Goal: Information Seeking & Learning: Learn about a topic

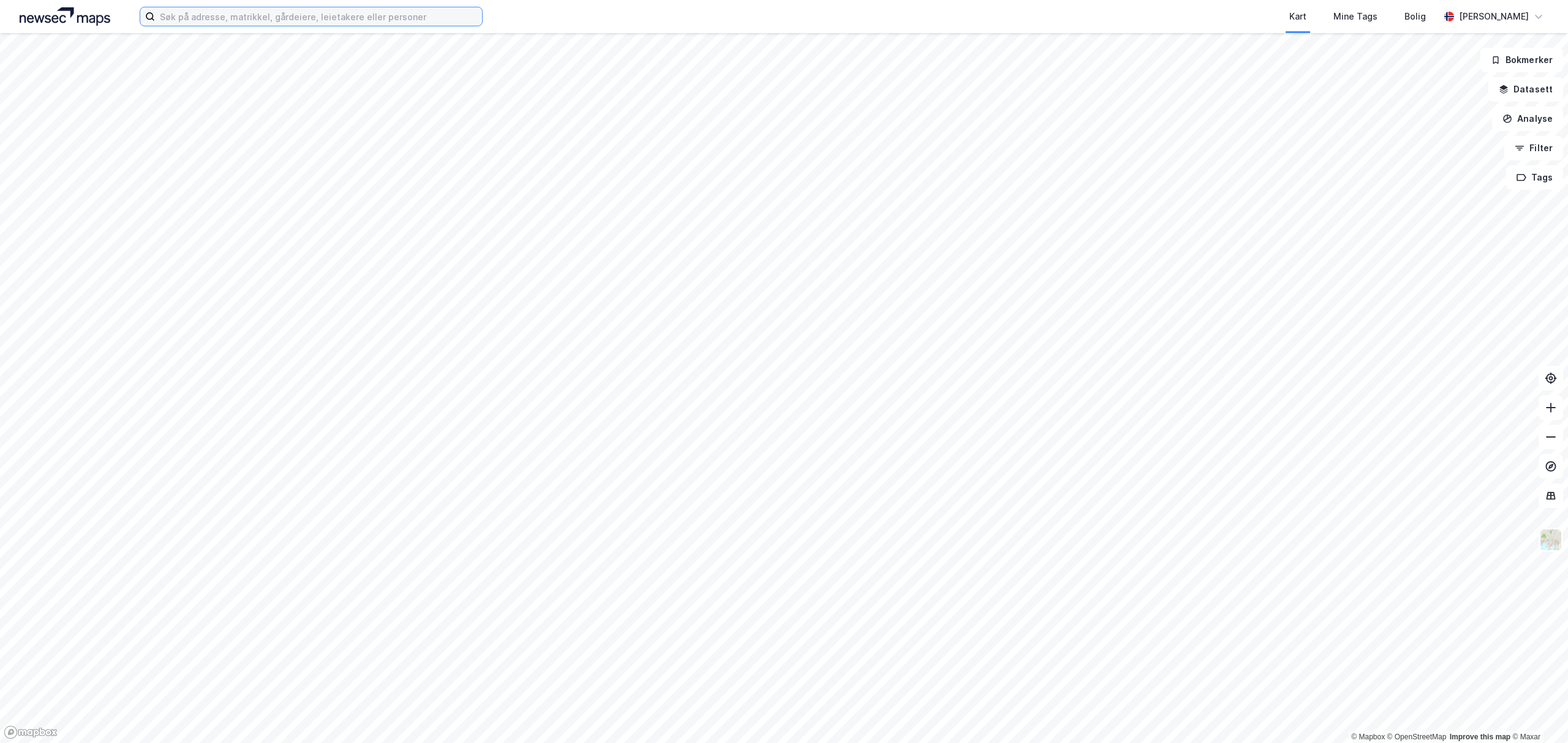
click at [300, 18] on input at bounding box center [319, 17] width 327 height 19
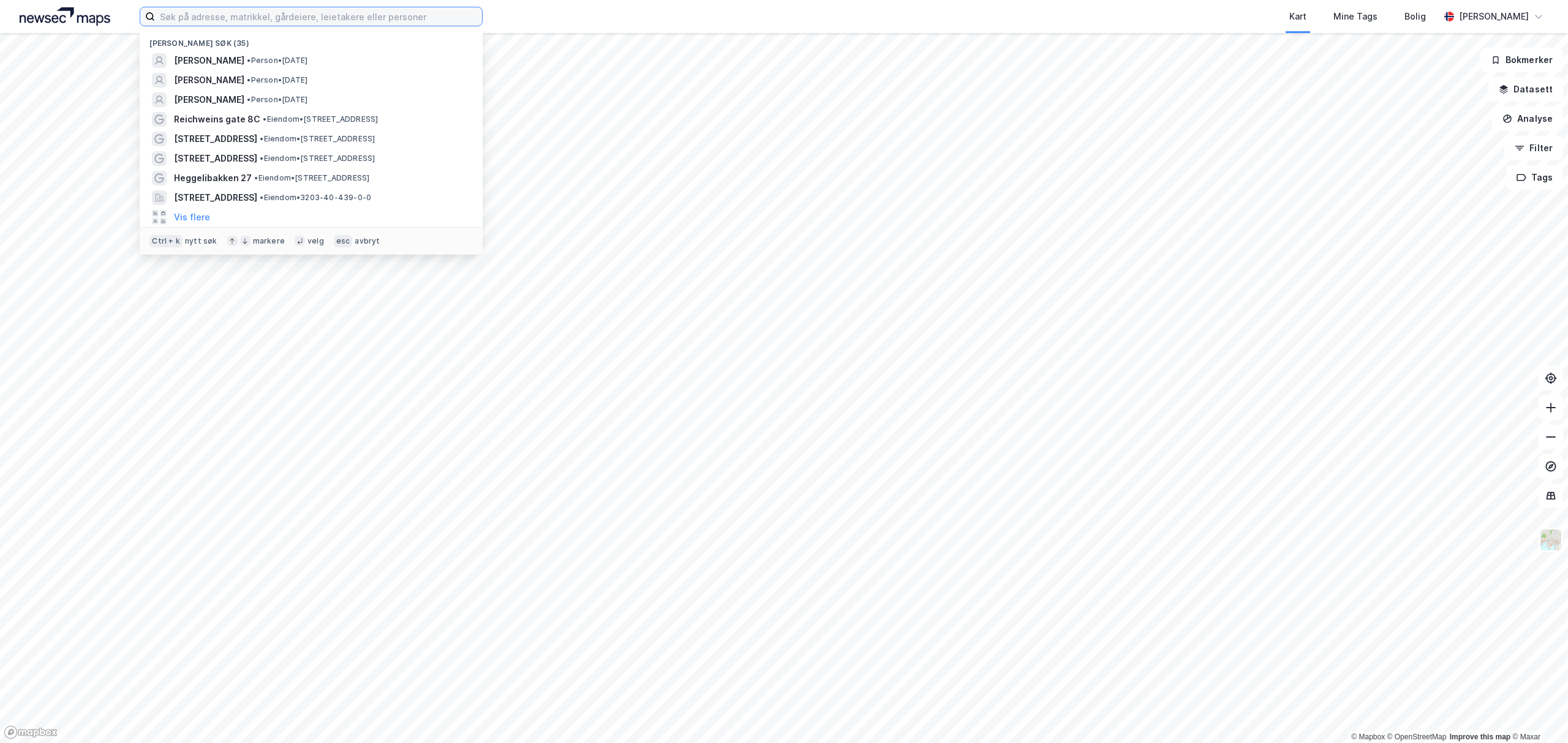
paste input "[STREET_ADDRESS] AS,"
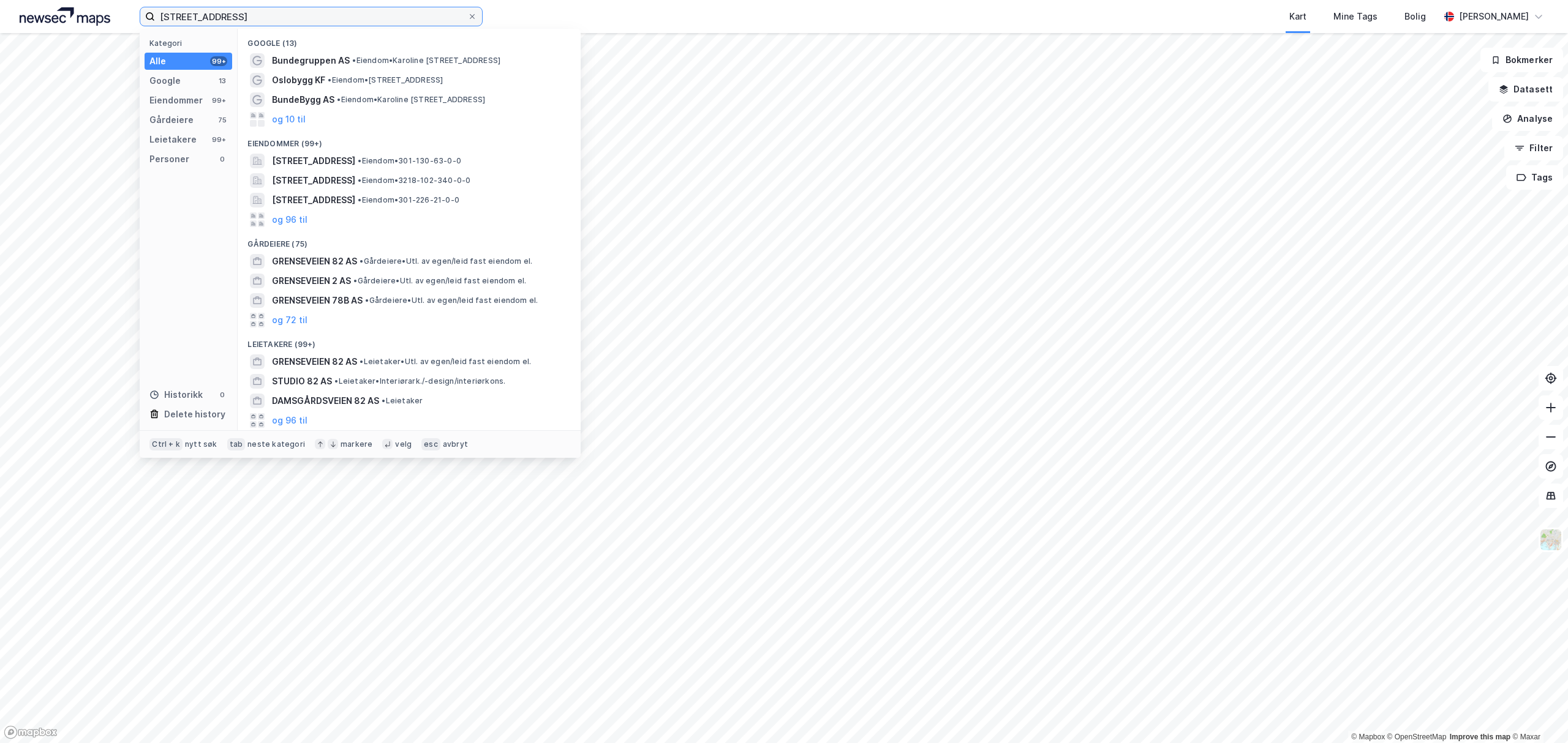
type input "[STREET_ADDRESS]"
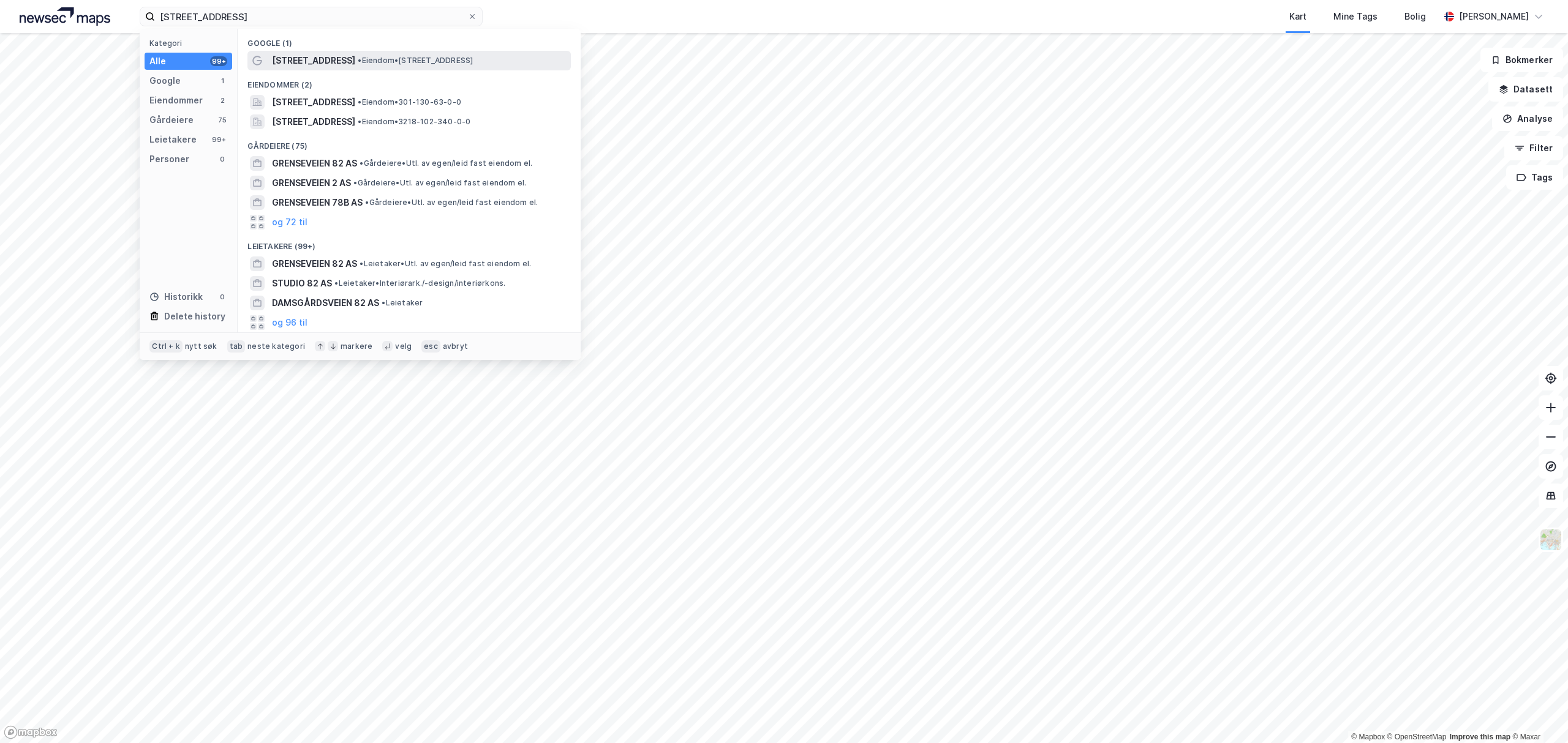
click at [295, 59] on span "[STREET_ADDRESS]" at bounding box center [314, 60] width 84 height 14
